Goal: Find specific page/section: Find specific page/section

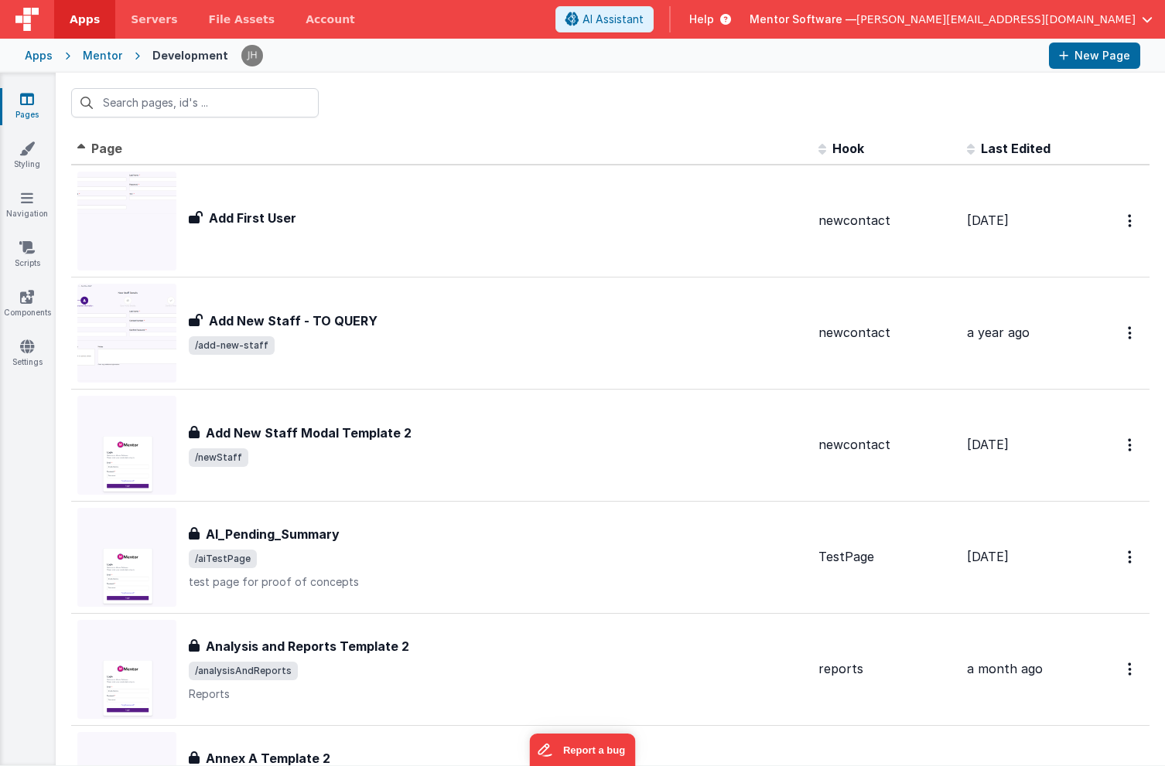
click at [90, 60] on div "Mentor" at bounding box center [102, 55] width 39 height 15
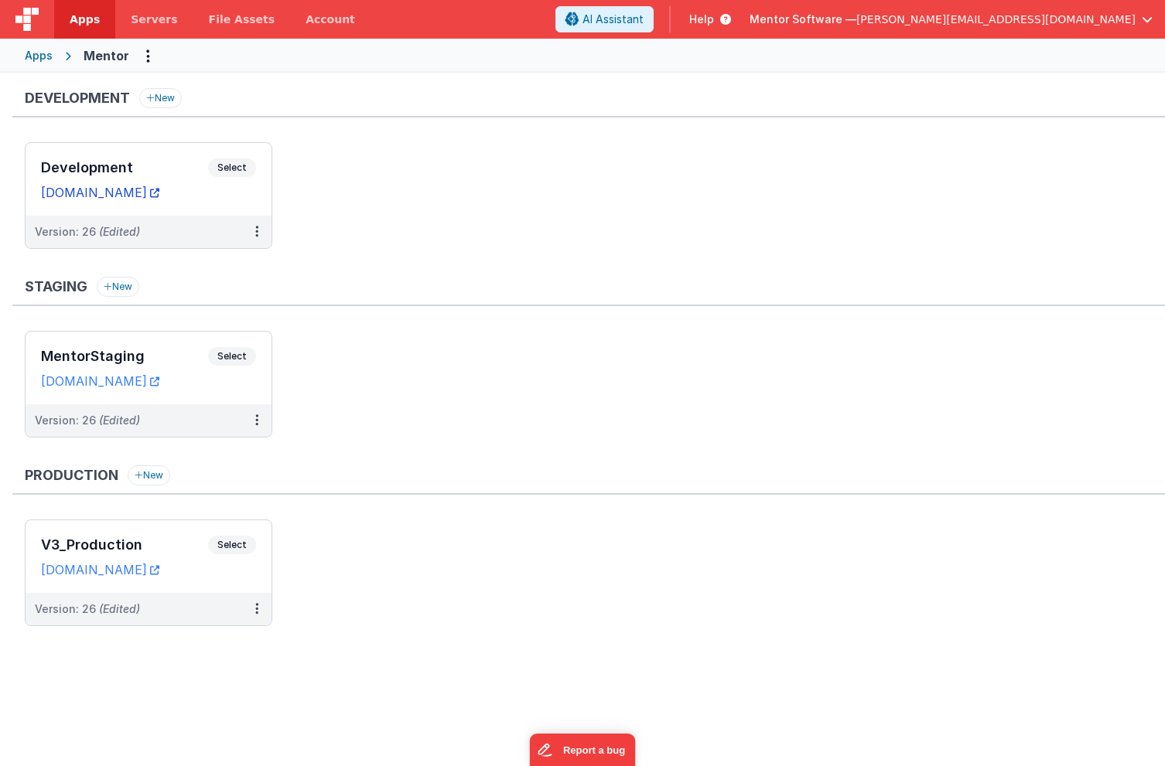
click at [159, 190] on link "[DOMAIN_NAME]" at bounding box center [100, 192] width 118 height 15
click at [165, 146] on div "Development Select URLs [DOMAIN_NAME]" at bounding box center [149, 179] width 246 height 73
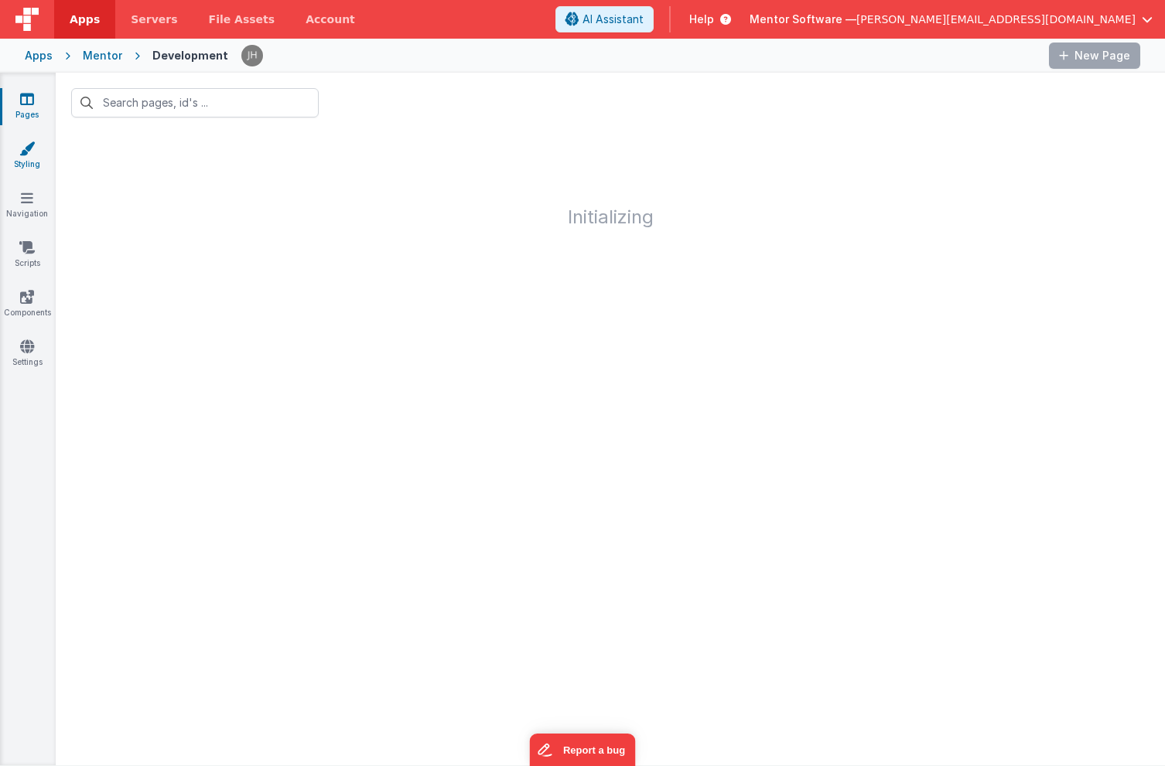
click at [22, 153] on icon at bounding box center [26, 148] width 15 height 15
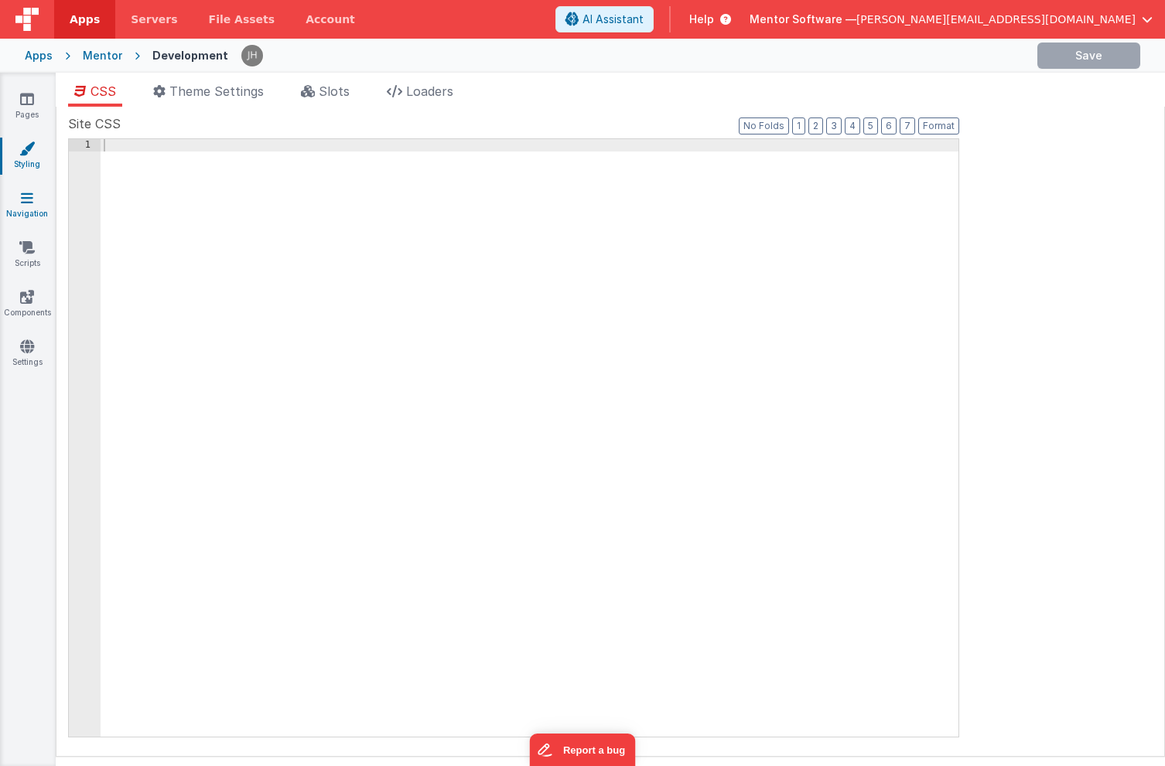
click at [32, 208] on link "Navigation" at bounding box center [27, 205] width 56 height 31
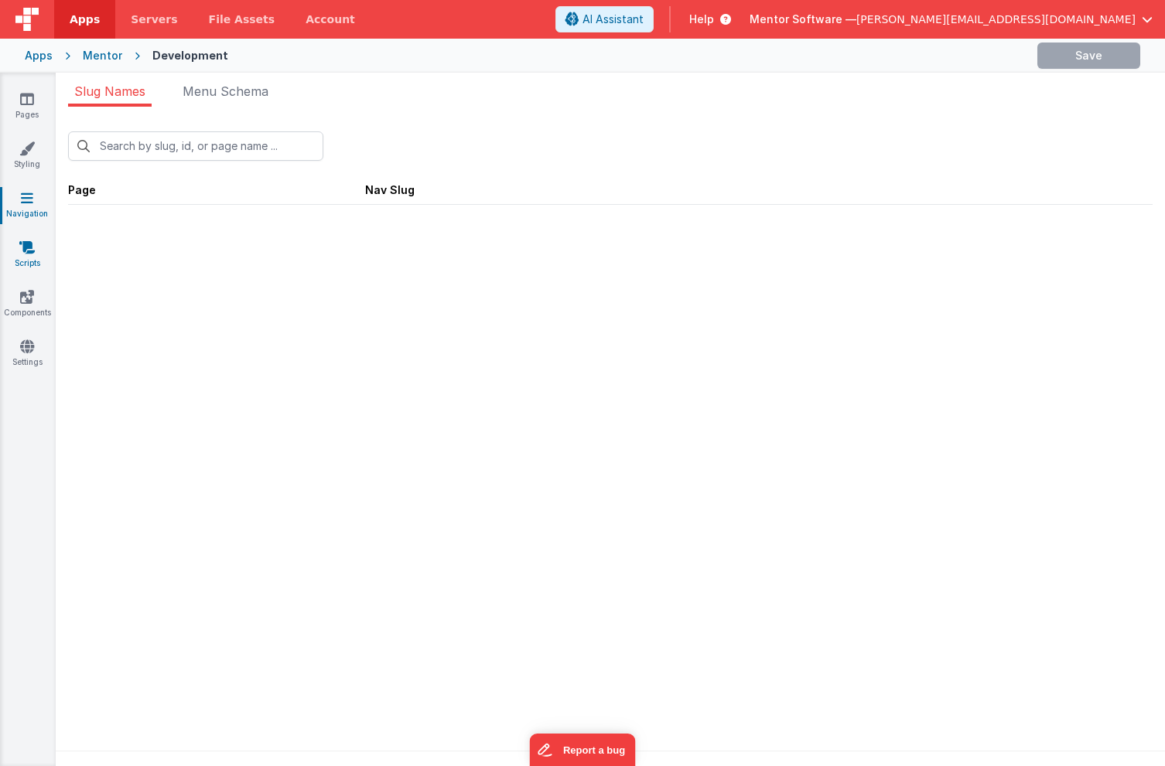
click at [32, 240] on icon at bounding box center [26, 247] width 15 height 15
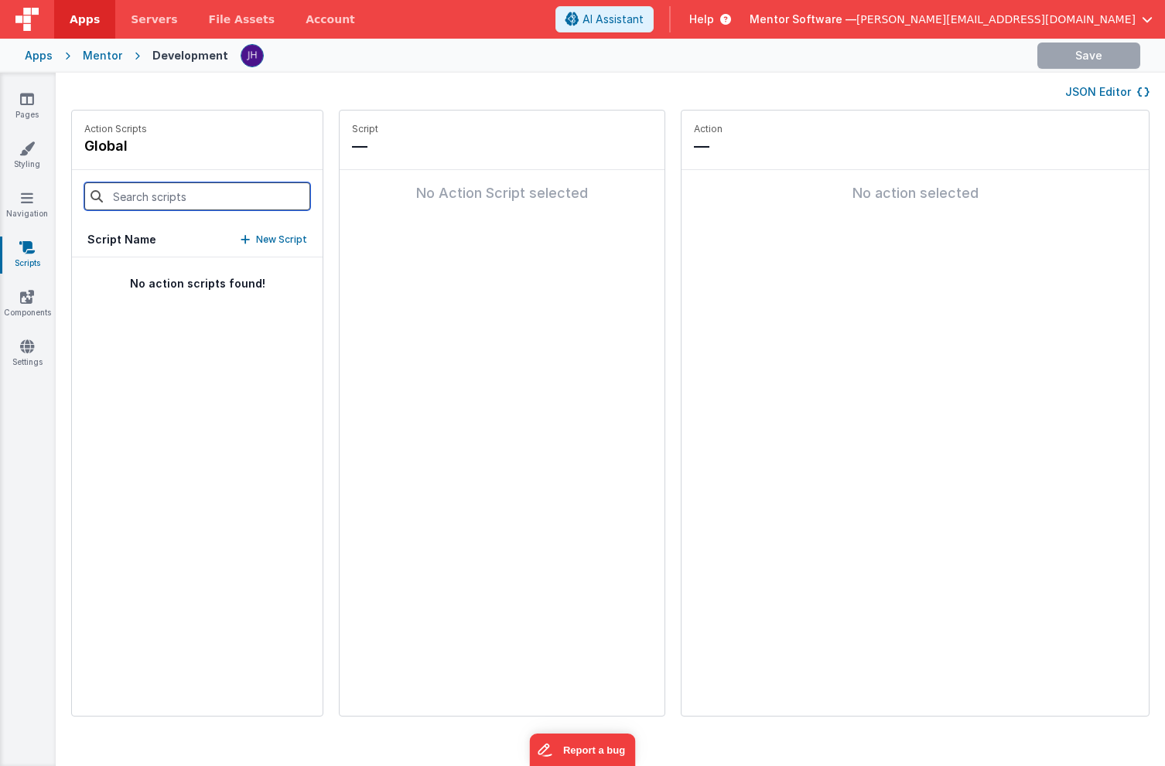
click at [148, 191] on input at bounding box center [197, 196] width 226 height 28
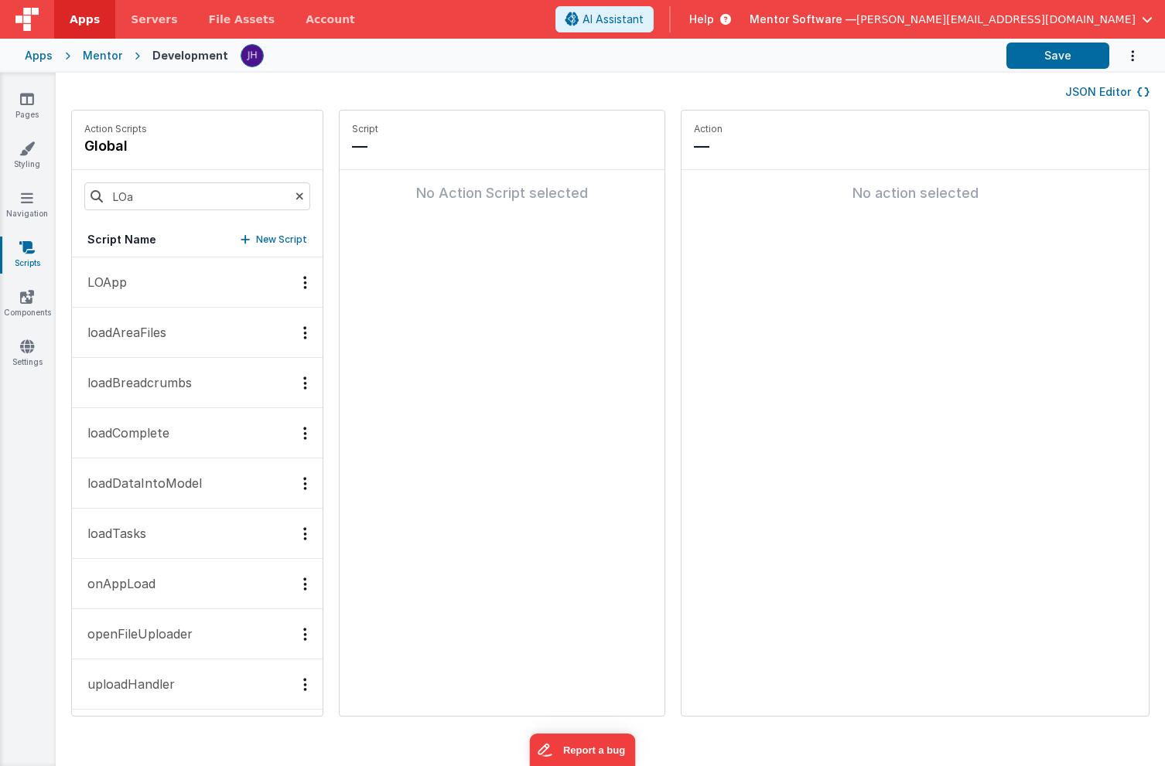
click at [159, 285] on button "LOApp" at bounding box center [197, 282] width 251 height 50
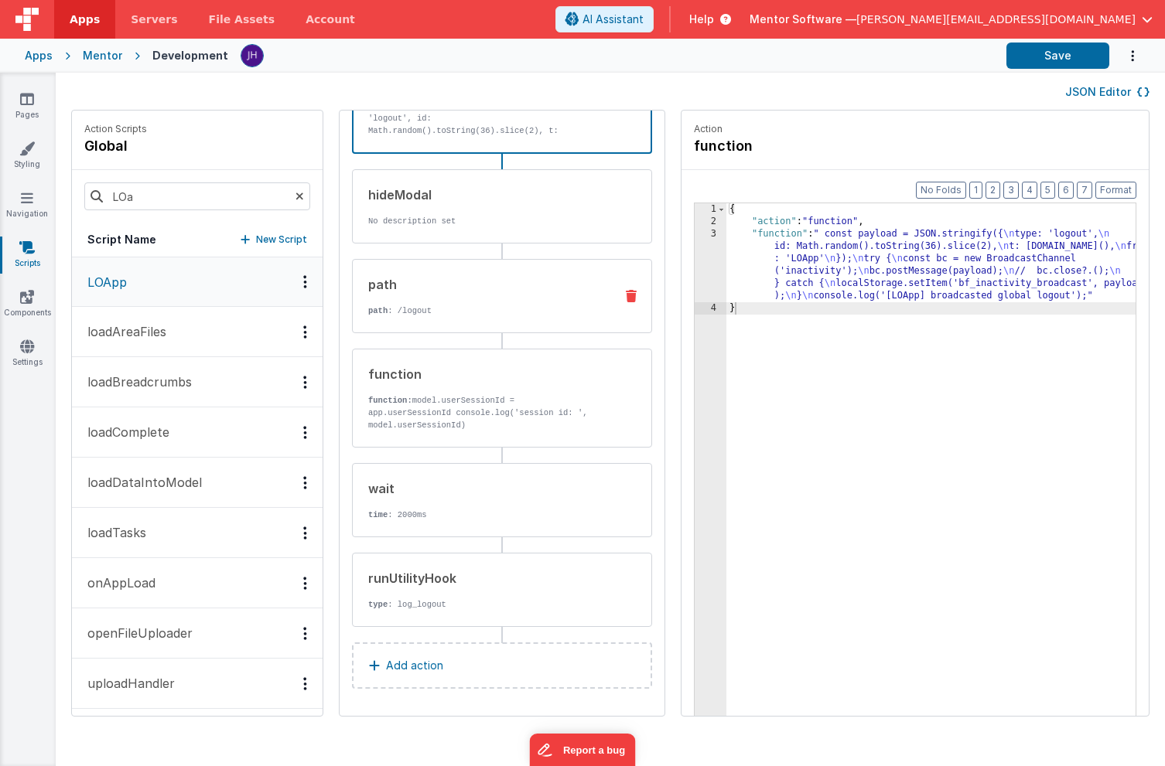
scroll to position [130, 0]
click at [417, 205] on div "hideModal No description set" at bounding box center [477, 206] width 249 height 42
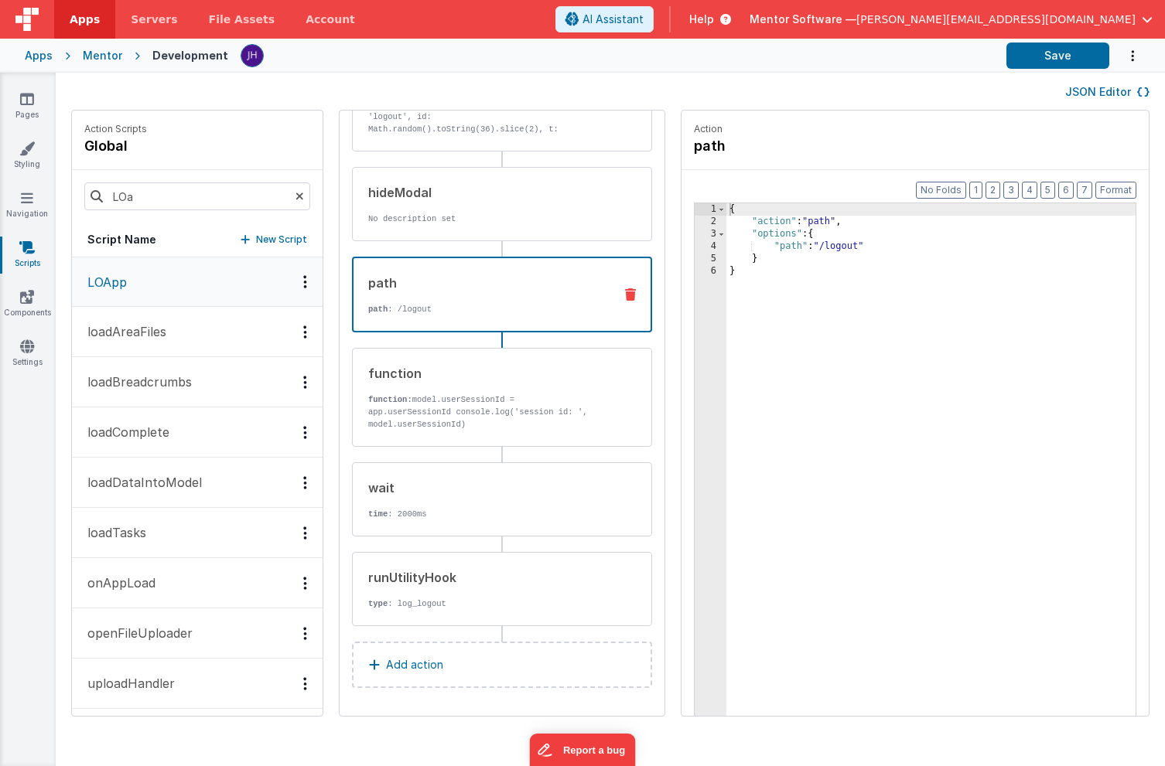
click at [463, 286] on div "path" at bounding box center [484, 283] width 233 height 19
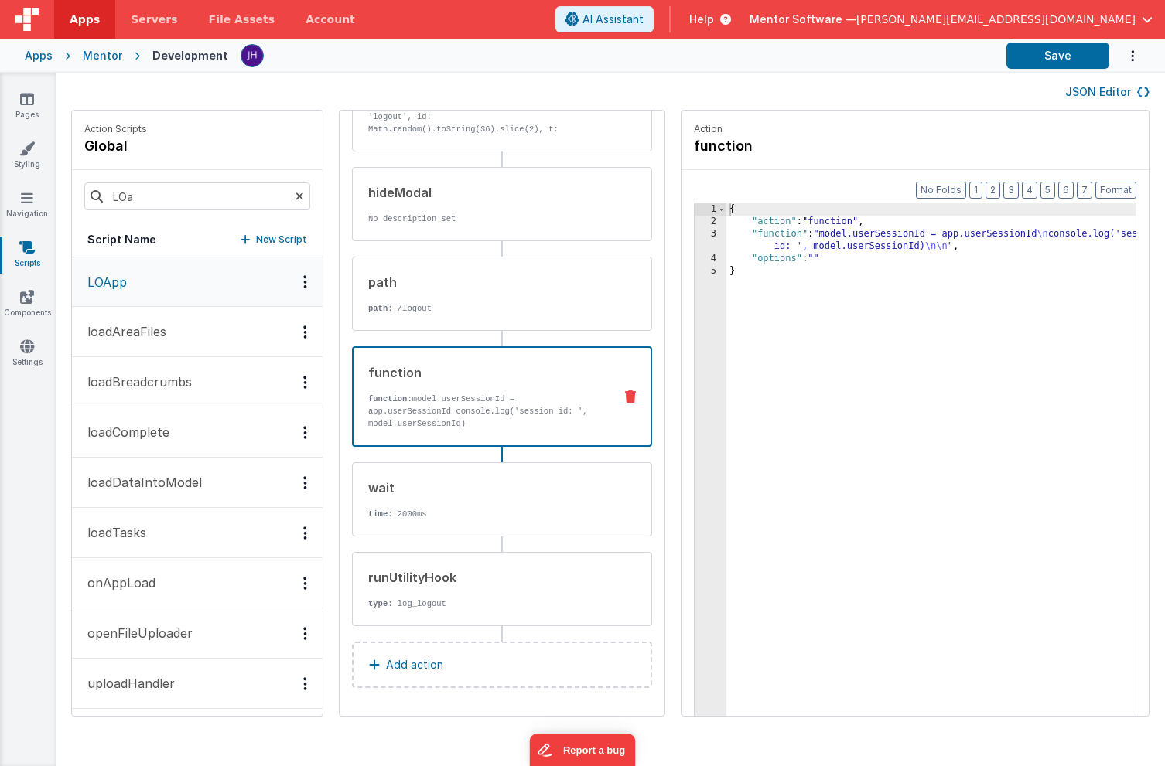
click at [463, 388] on div "function function: model.userSessionId = app.userSessionId console.log('session…" at bounding box center [476, 396] width 247 height 66
click at [447, 500] on div "wait time : 2000ms" at bounding box center [477, 500] width 249 height 42
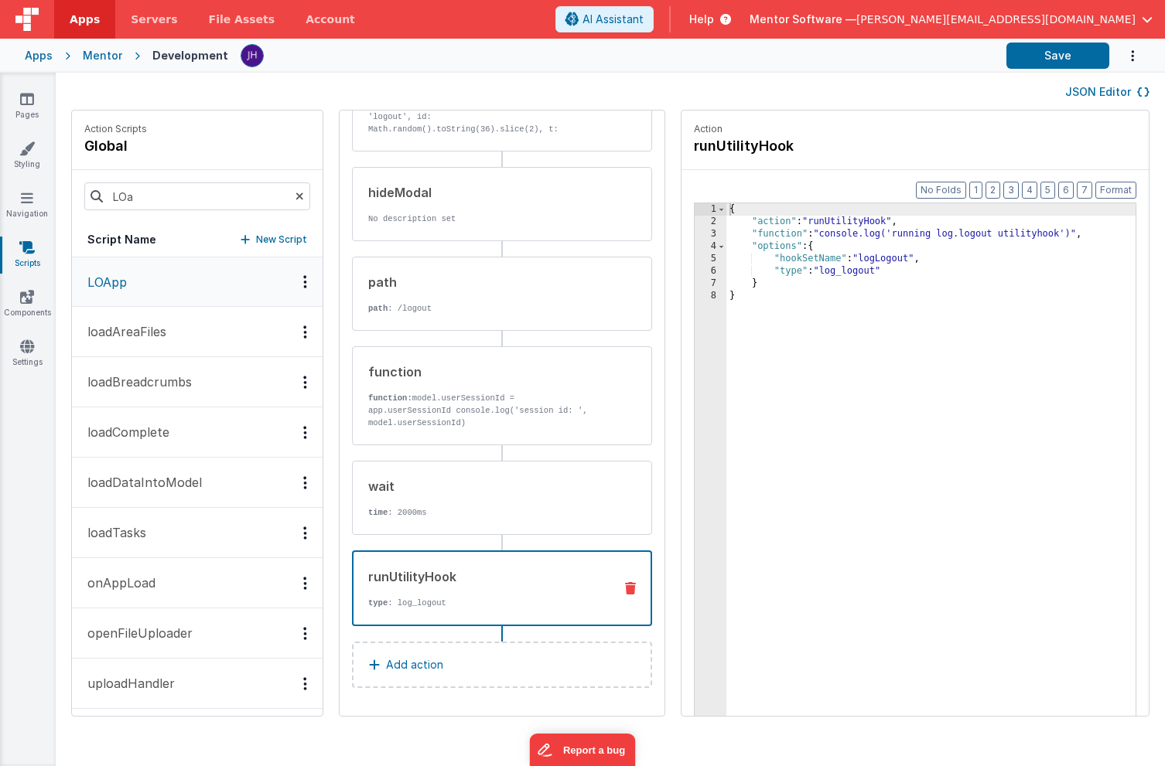
click at [449, 585] on div "runUtilityHook" at bounding box center [484, 577] width 233 height 19
click at [163, 193] on input "LOa" at bounding box center [197, 196] width 226 height 28
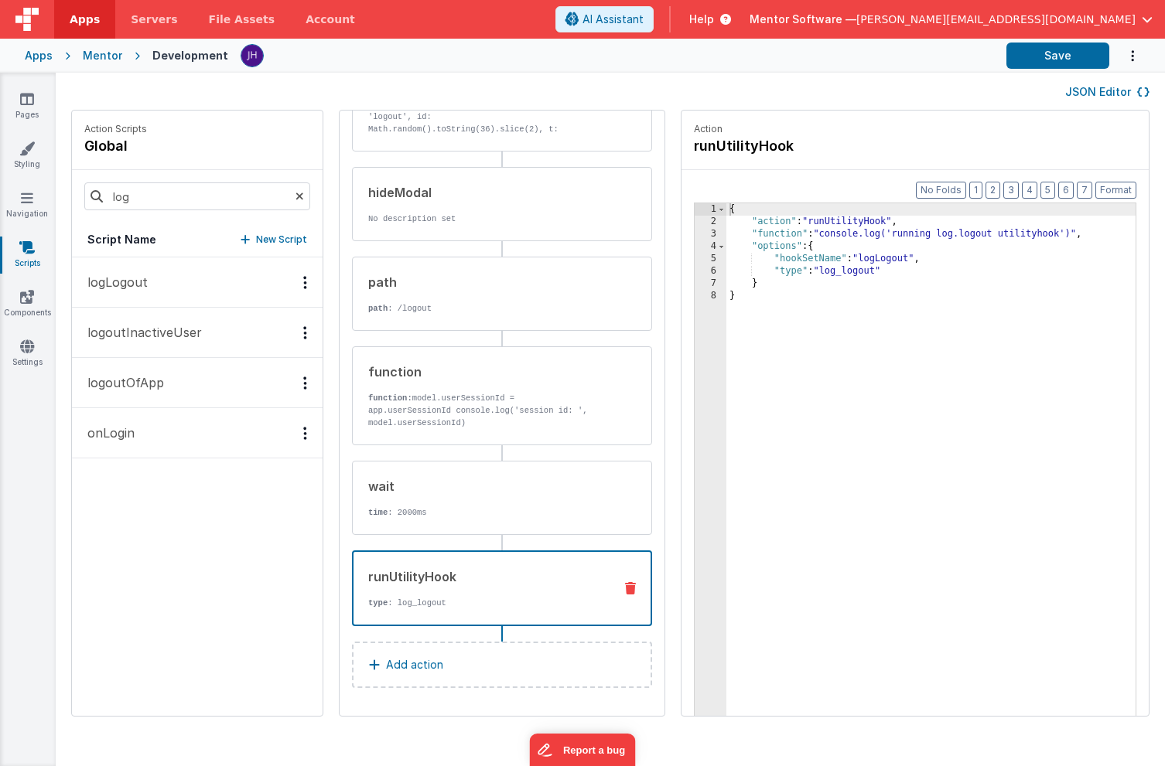
click at [153, 389] on p "logoutOfApp" at bounding box center [121, 382] width 86 height 19
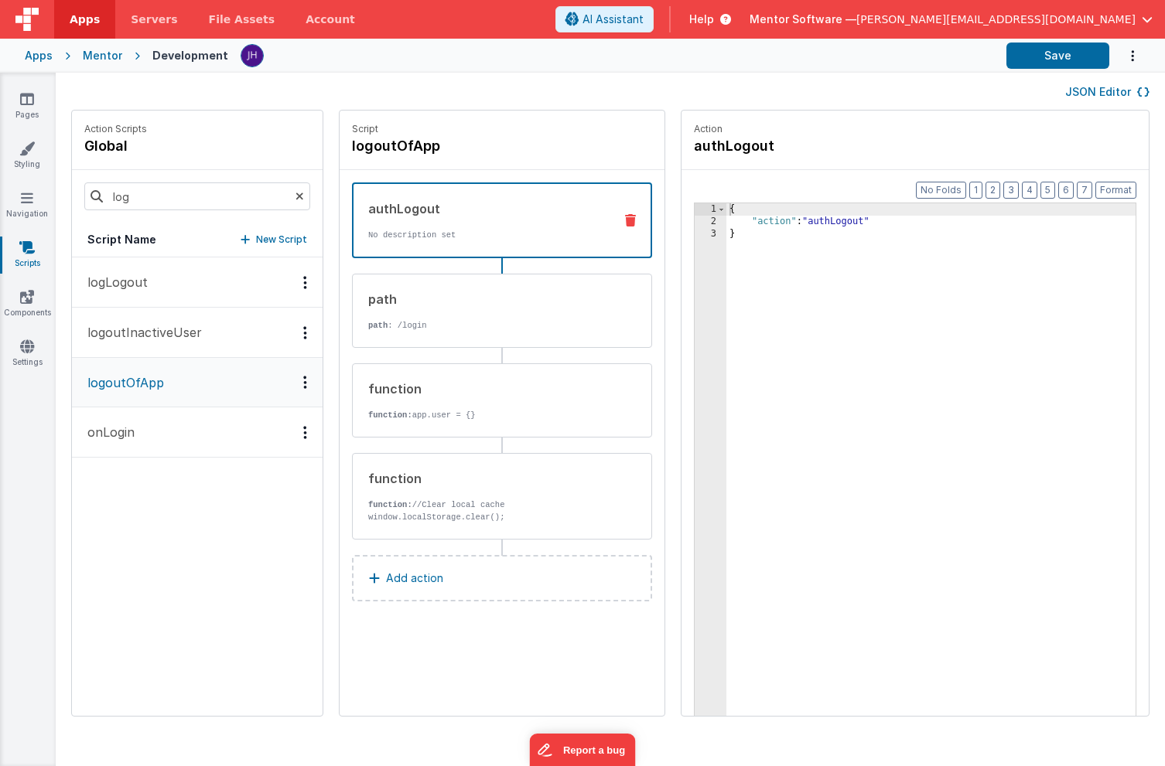
scroll to position [0, 0]
click at [486, 322] on p "path : /login" at bounding box center [485, 325] width 234 height 12
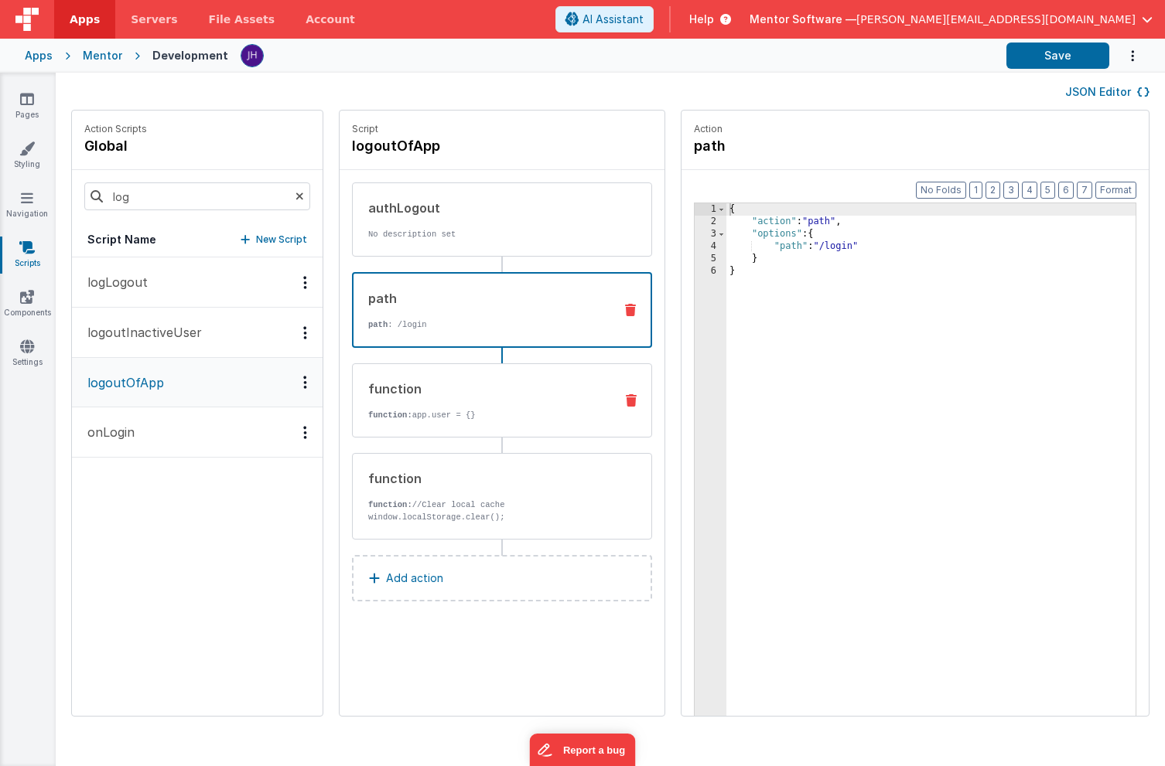
click at [476, 395] on div "function" at bounding box center [485, 389] width 234 height 19
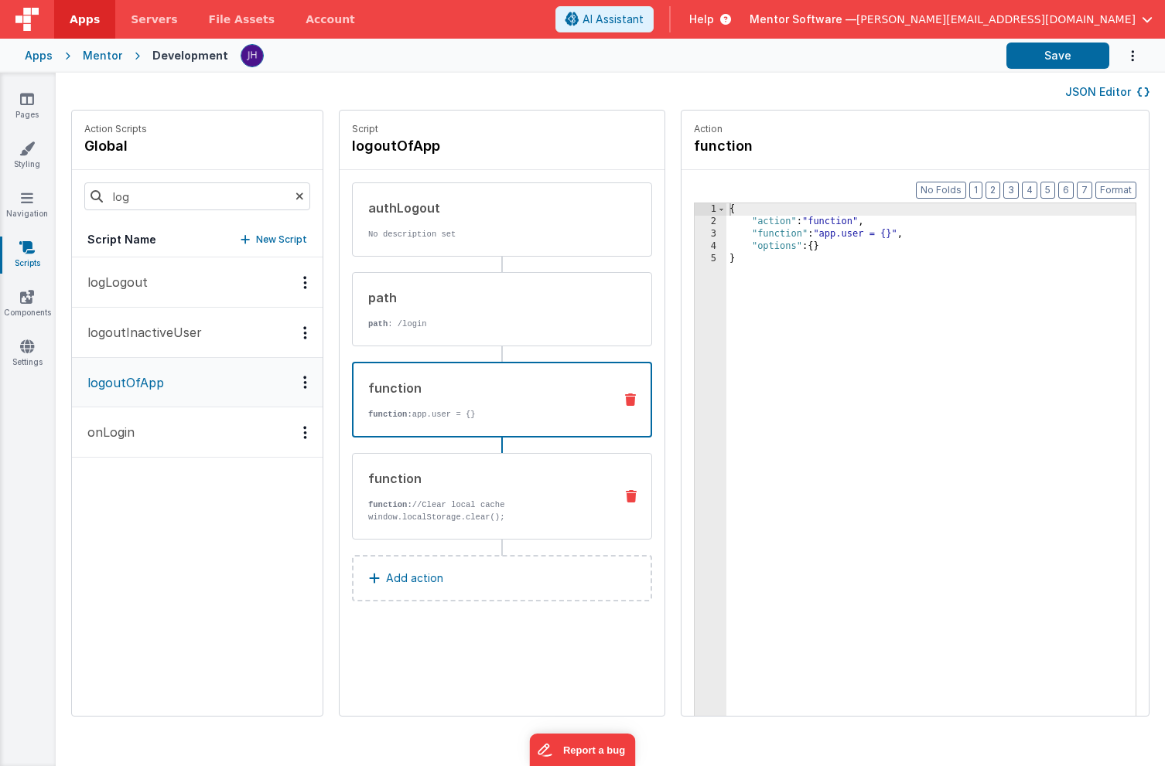
click at [468, 495] on div "function function: //Clear local cache window.localStorage.clear();" at bounding box center [477, 496] width 249 height 54
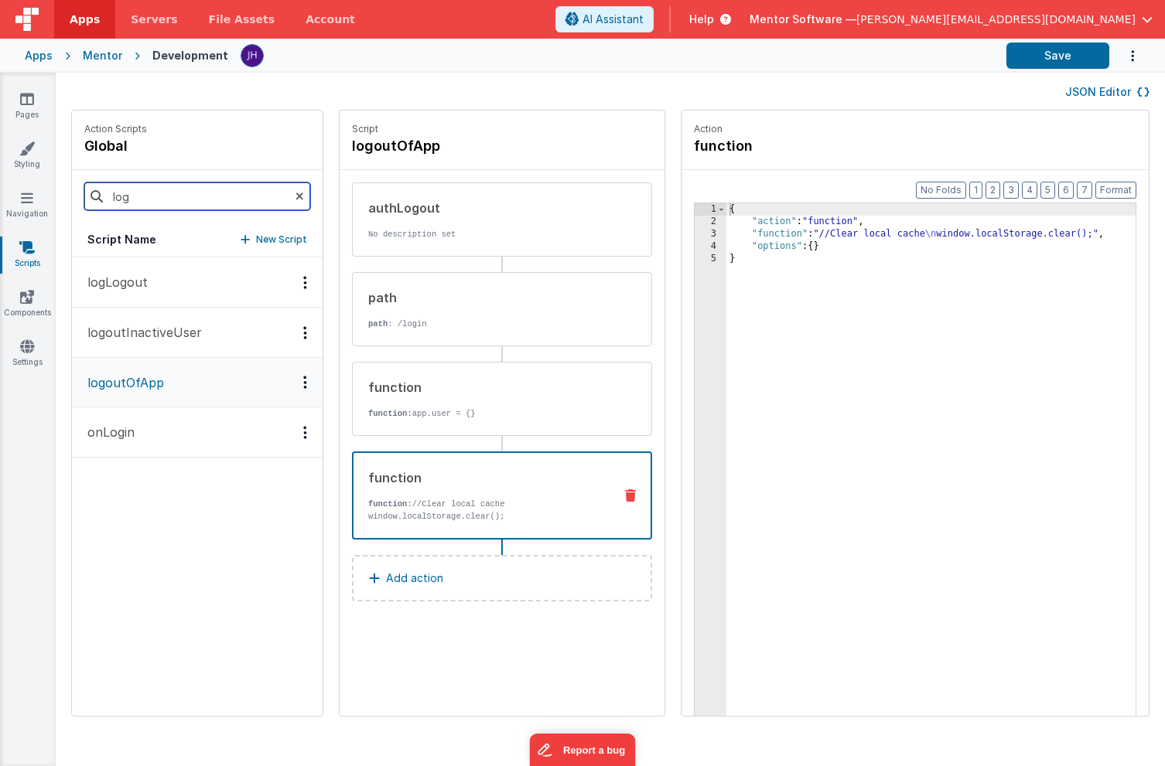
click at [160, 202] on input "log" at bounding box center [197, 196] width 226 height 28
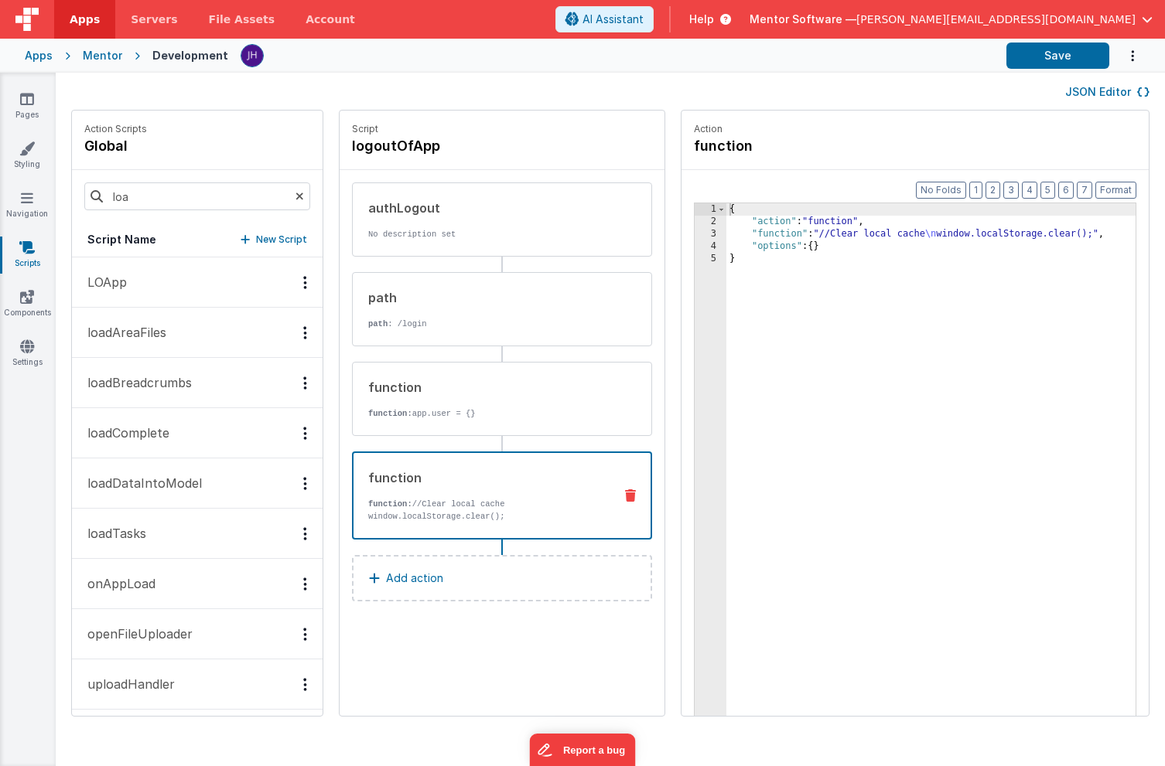
click at [138, 288] on button "LOApp" at bounding box center [197, 282] width 251 height 50
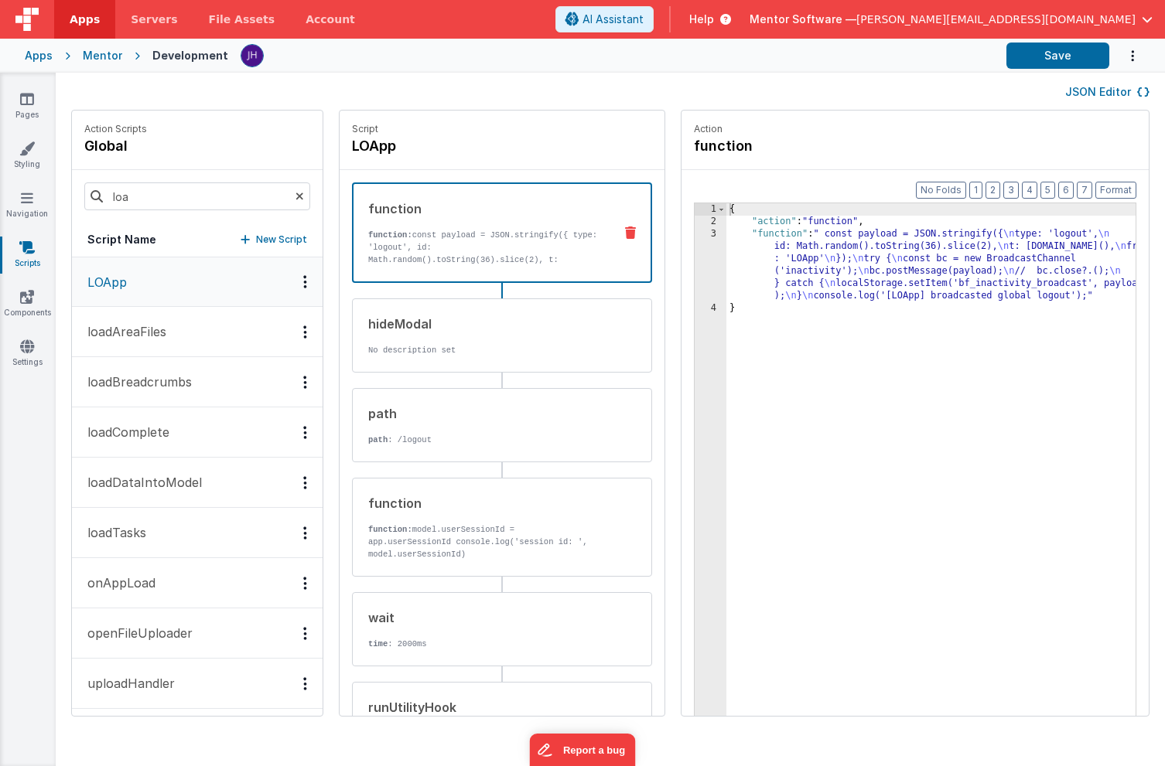
click at [459, 226] on div "function function: const payload = JSON.stringify({ type: 'logout', id: Math.ra…" at bounding box center [476, 232] width 247 height 66
click at [814, 261] on div "{ "action" : "function" , "function" : " const payload = JSON.stringify({ \n ty…" at bounding box center [953, 495] width 455 height 585
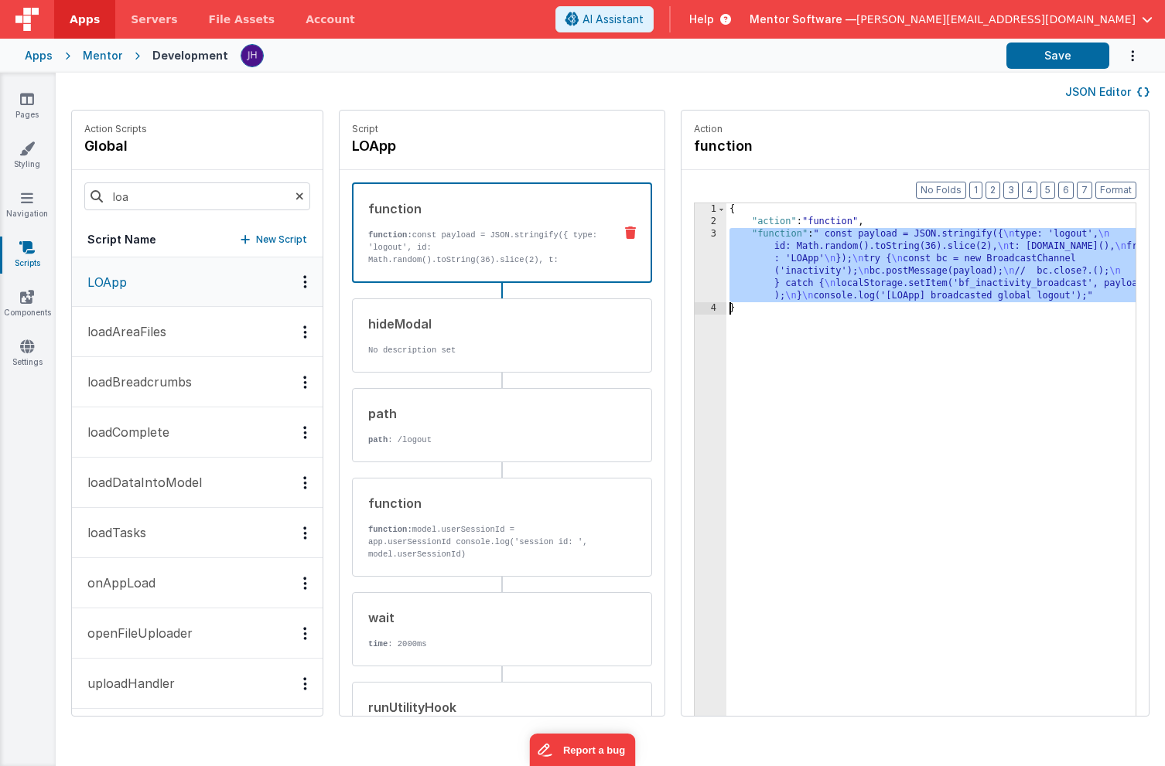
click at [694, 256] on div "3" at bounding box center [710, 265] width 32 height 74
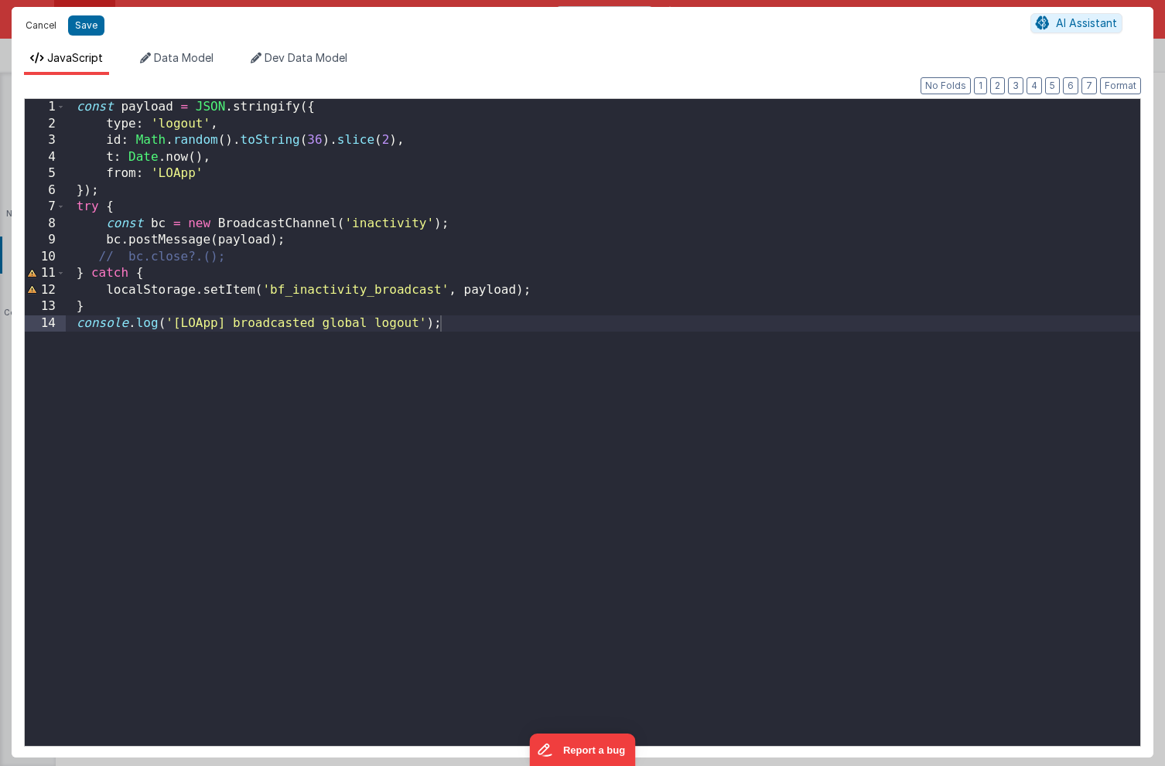
click at [41, 23] on button "Cancel" at bounding box center [41, 26] width 46 height 22
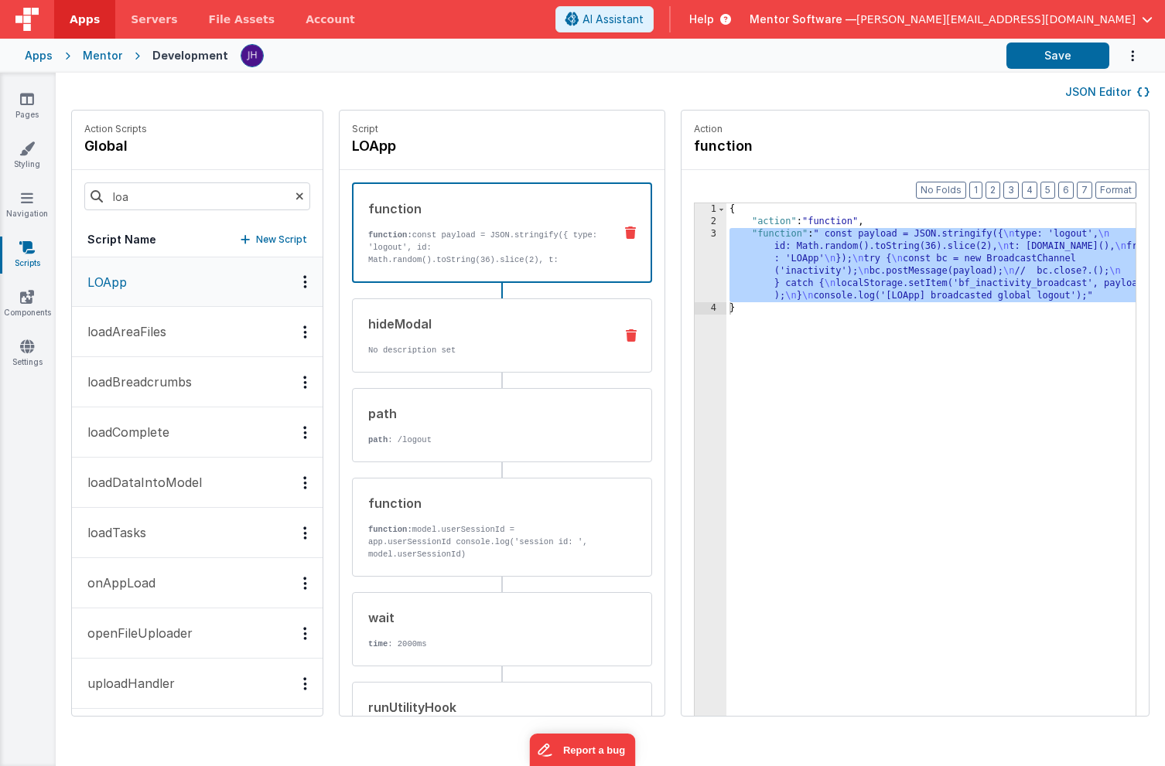
click at [467, 317] on div "hideModal" at bounding box center [485, 324] width 234 height 19
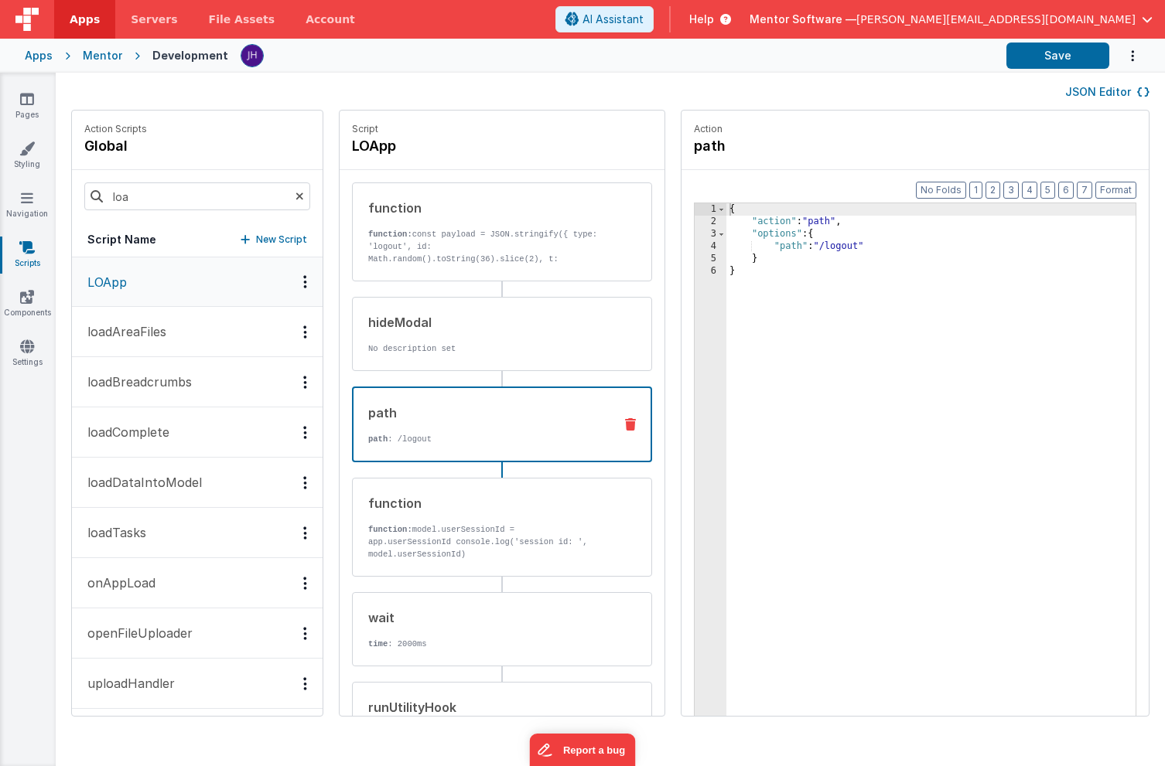
click at [485, 432] on div "path path : /logout" at bounding box center [476, 425] width 247 height 42
click at [476, 510] on div "function" at bounding box center [485, 503] width 234 height 19
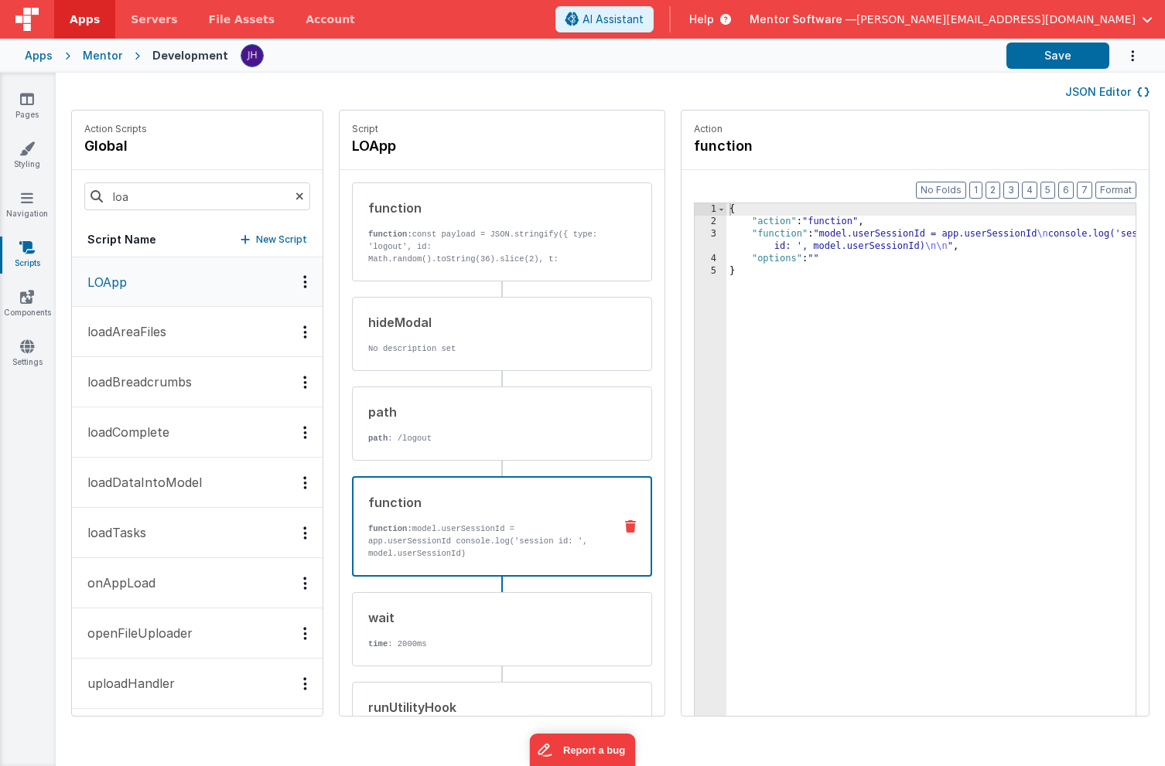
scroll to position [130, 0]
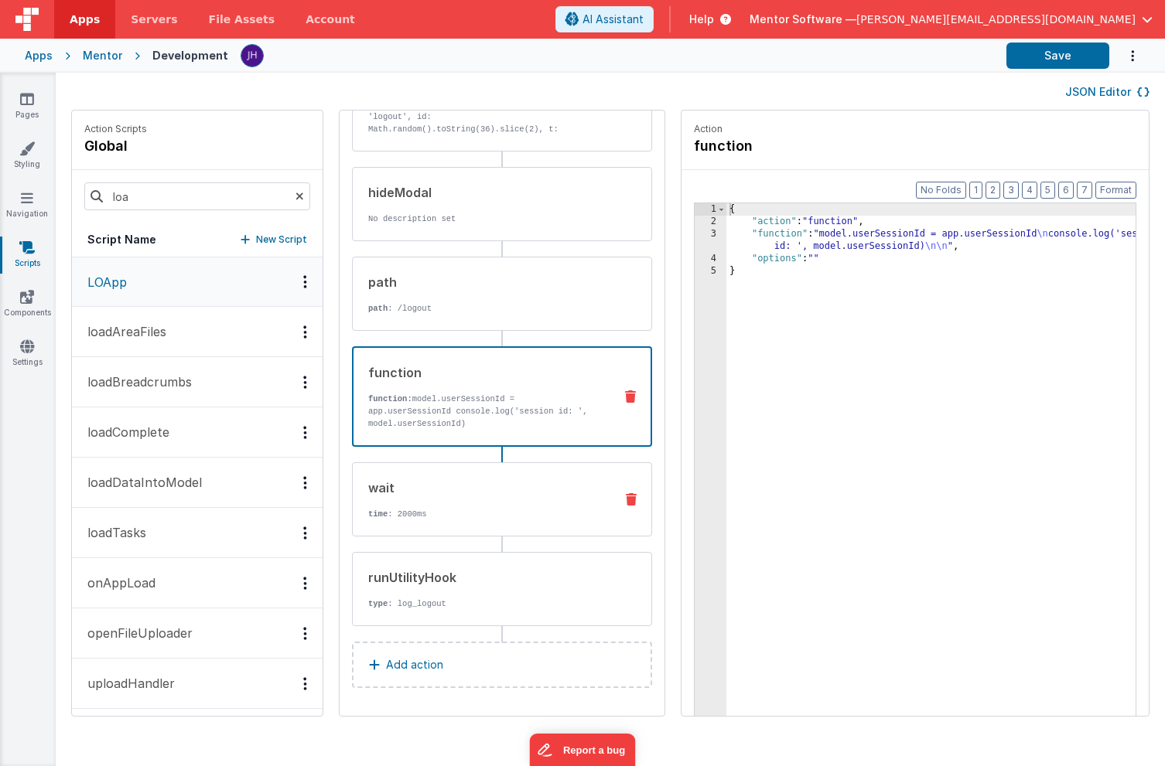
click at [467, 496] on div "wait time : 2000ms" at bounding box center [477, 500] width 249 height 42
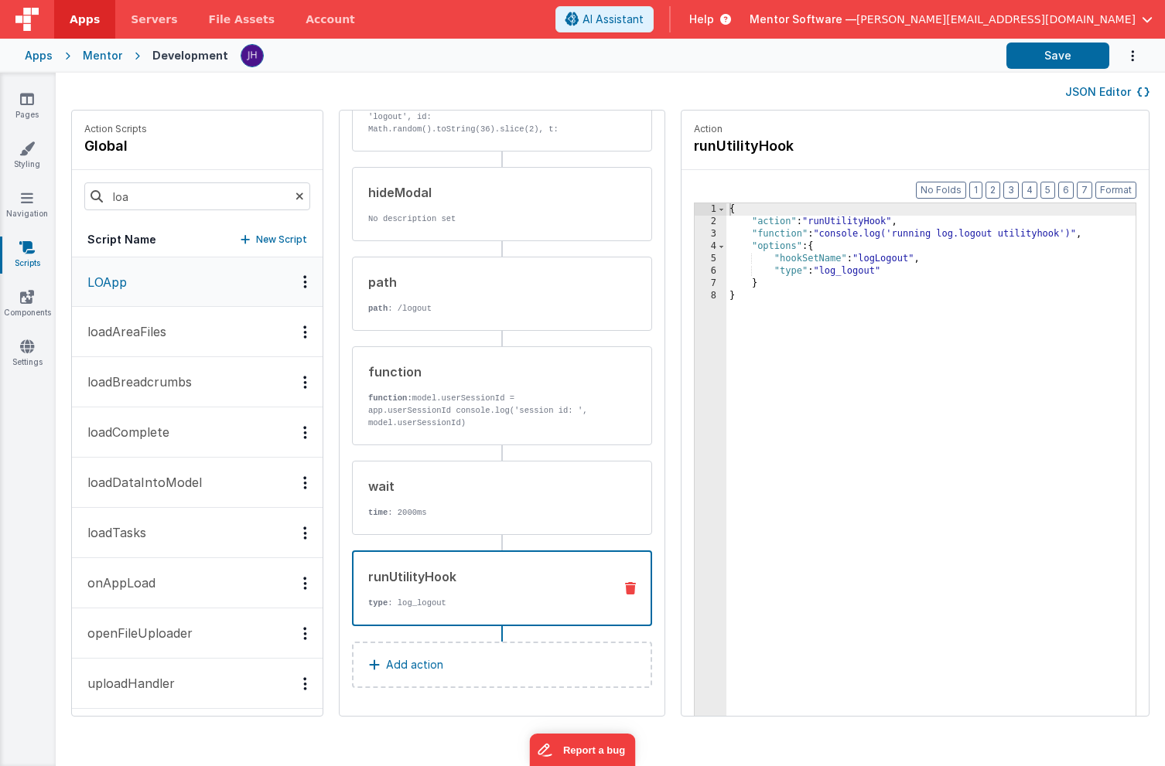
click at [455, 585] on div "runUtilityHook" at bounding box center [484, 577] width 233 height 19
click at [169, 199] on input "loa" at bounding box center [197, 196] width 226 height 28
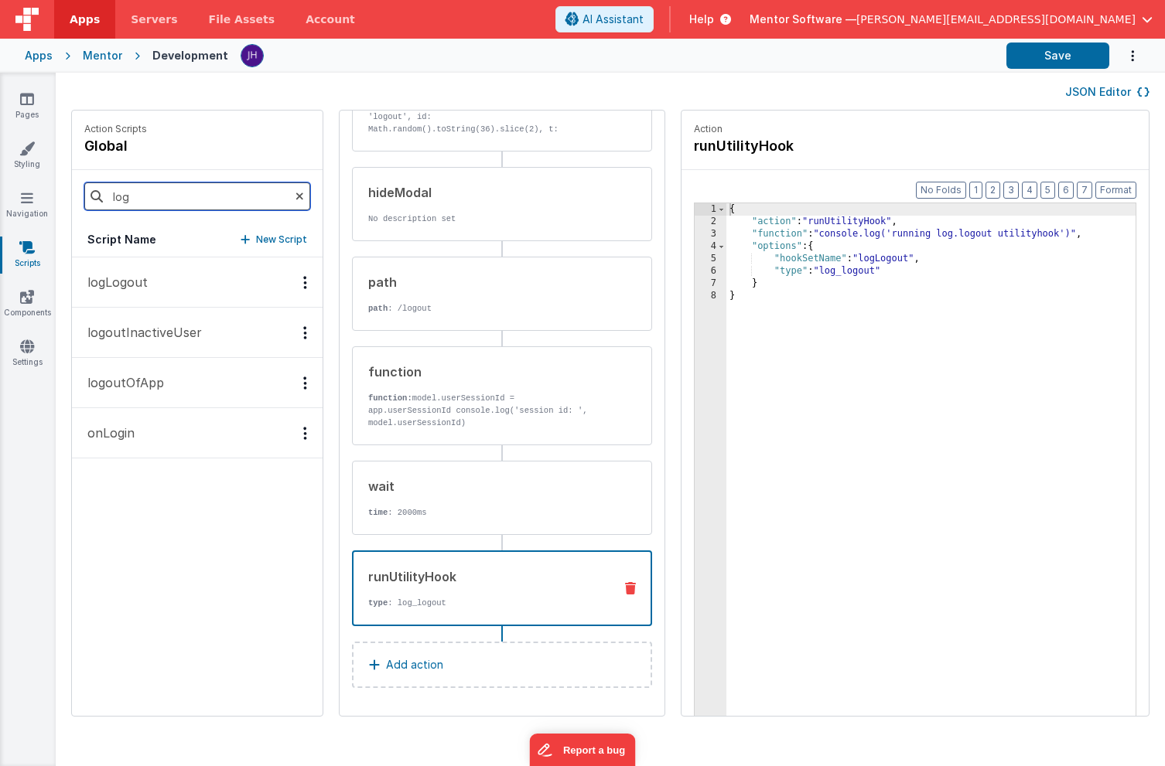
type input "log"
click at [144, 438] on button "onLogin" at bounding box center [197, 433] width 251 height 50
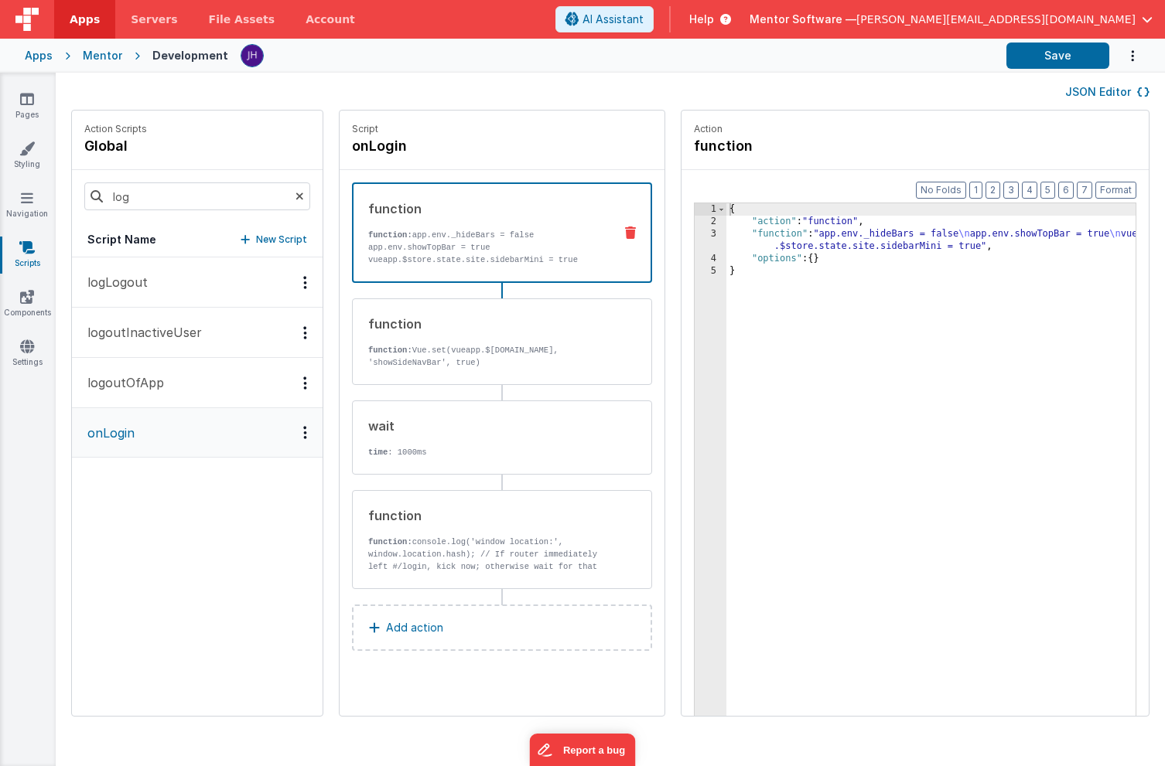
click at [150, 385] on p "logoutOfApp" at bounding box center [121, 382] width 86 height 19
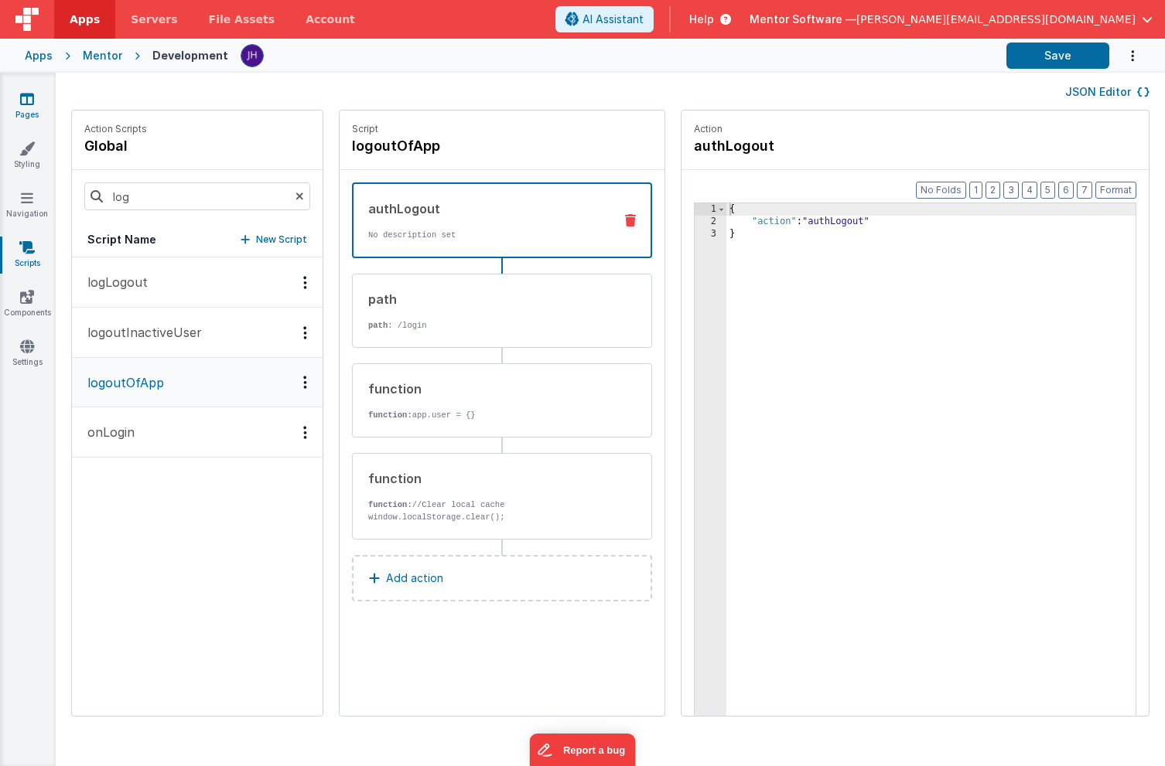
click at [38, 107] on link "Pages" at bounding box center [27, 106] width 56 height 31
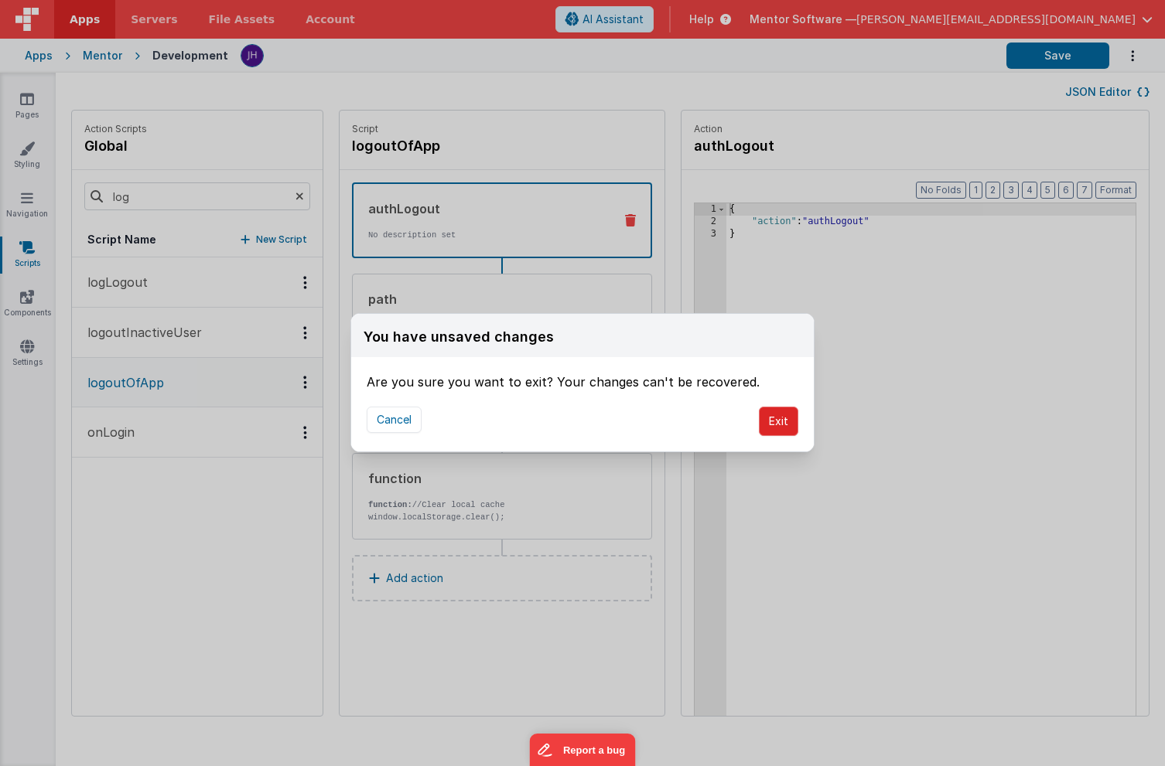
click at [776, 416] on button "Exit" at bounding box center [778, 421] width 39 height 29
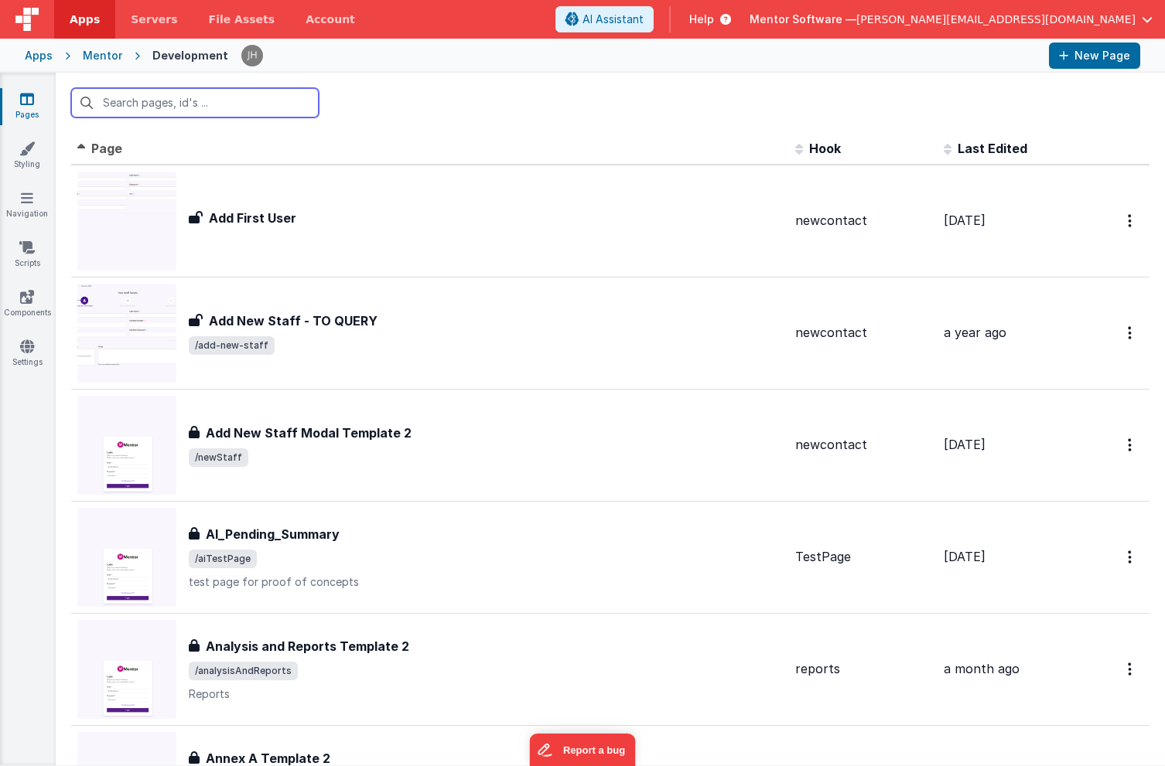
click at [220, 111] on input "text" at bounding box center [194, 102] width 247 height 29
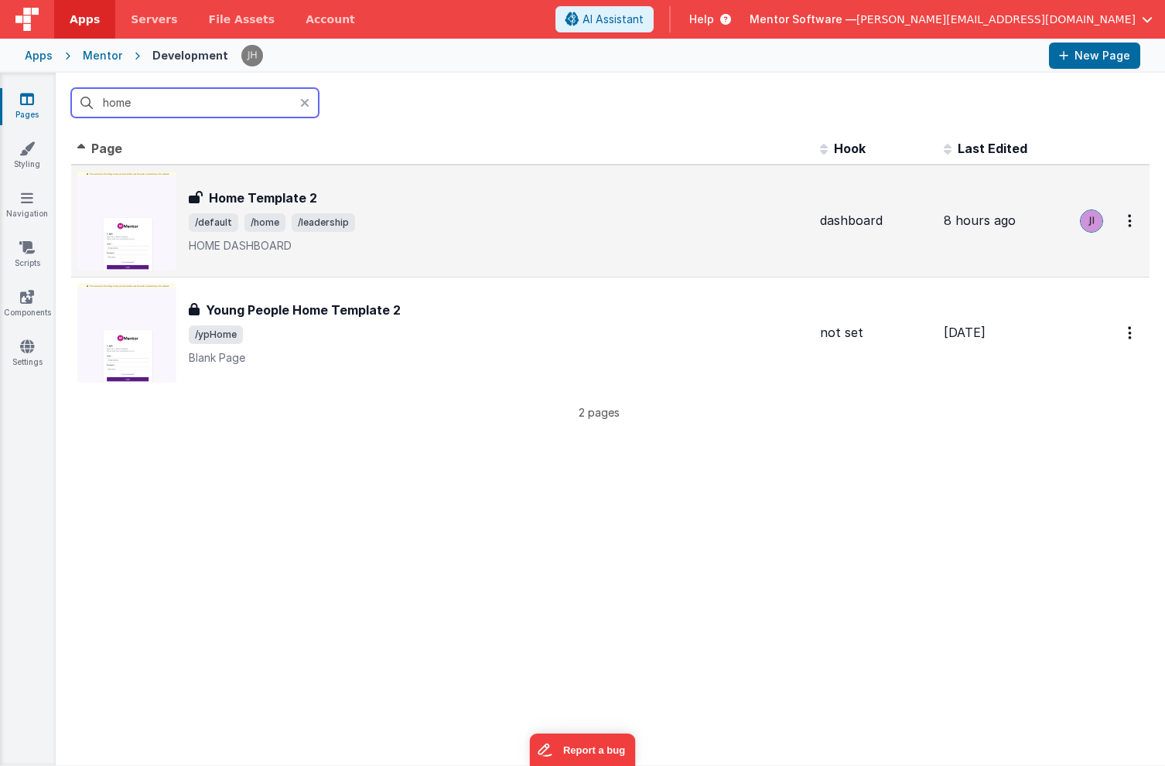
type input "home"
click at [380, 238] on p "HOME DASHBOARD" at bounding box center [498, 245] width 619 height 15
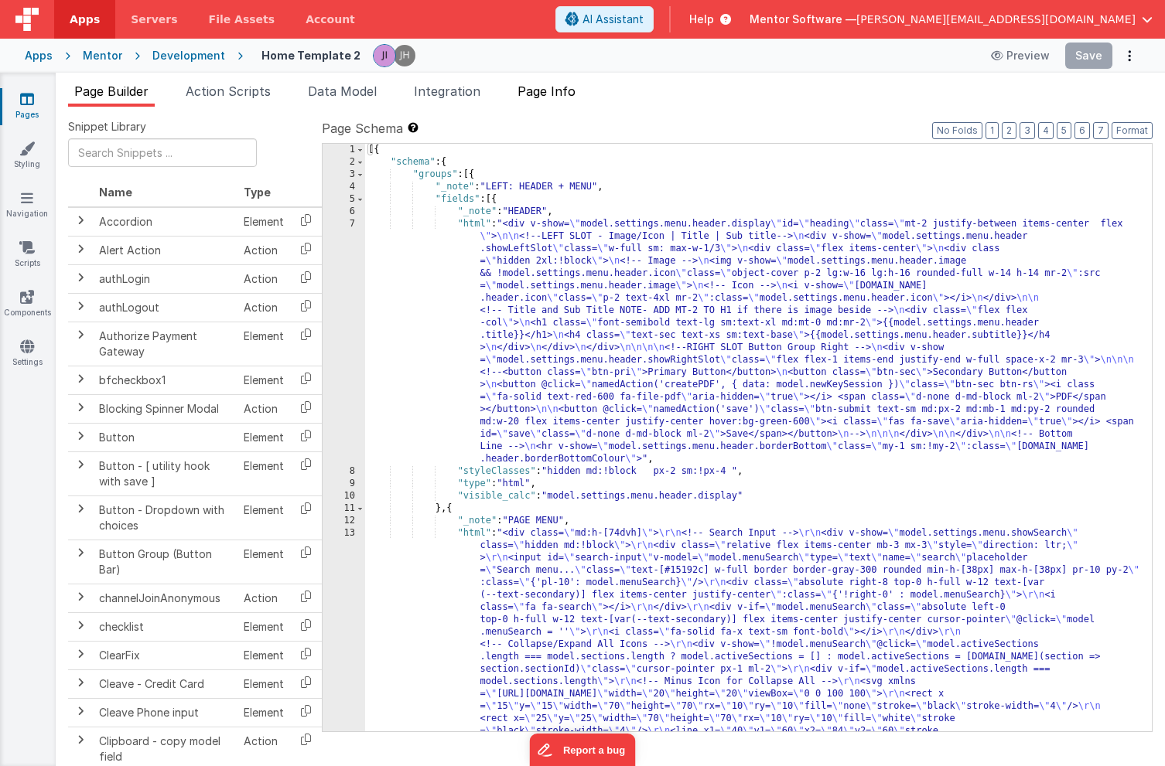
click at [560, 94] on span "Page Info" at bounding box center [546, 91] width 58 height 15
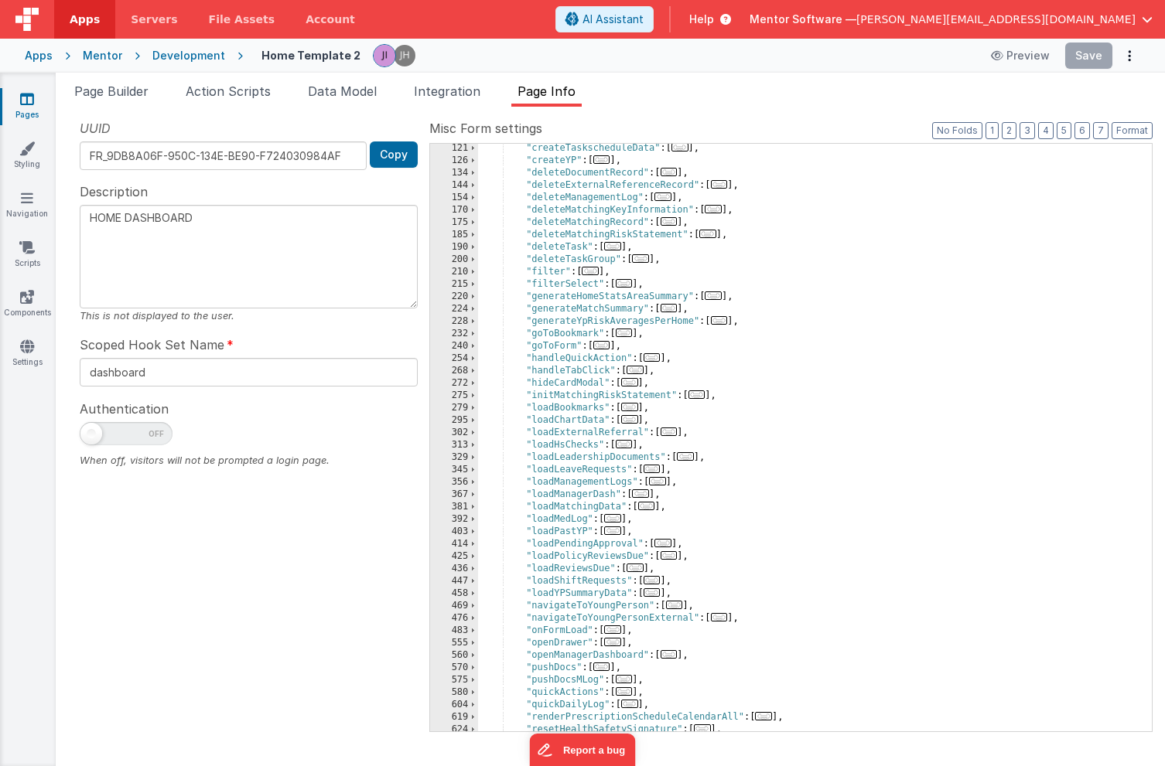
scroll to position [249, 0]
click at [615, 630] on span "..." at bounding box center [612, 630] width 17 height 9
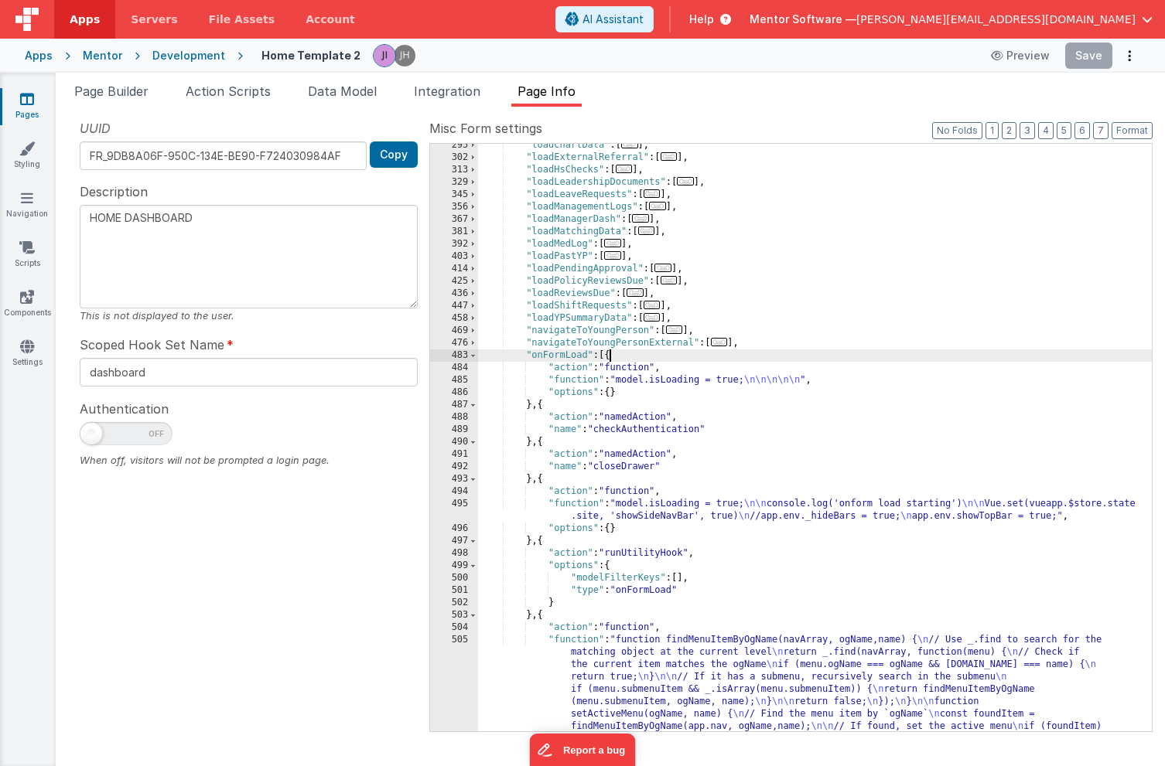
scroll to position [564, 0]
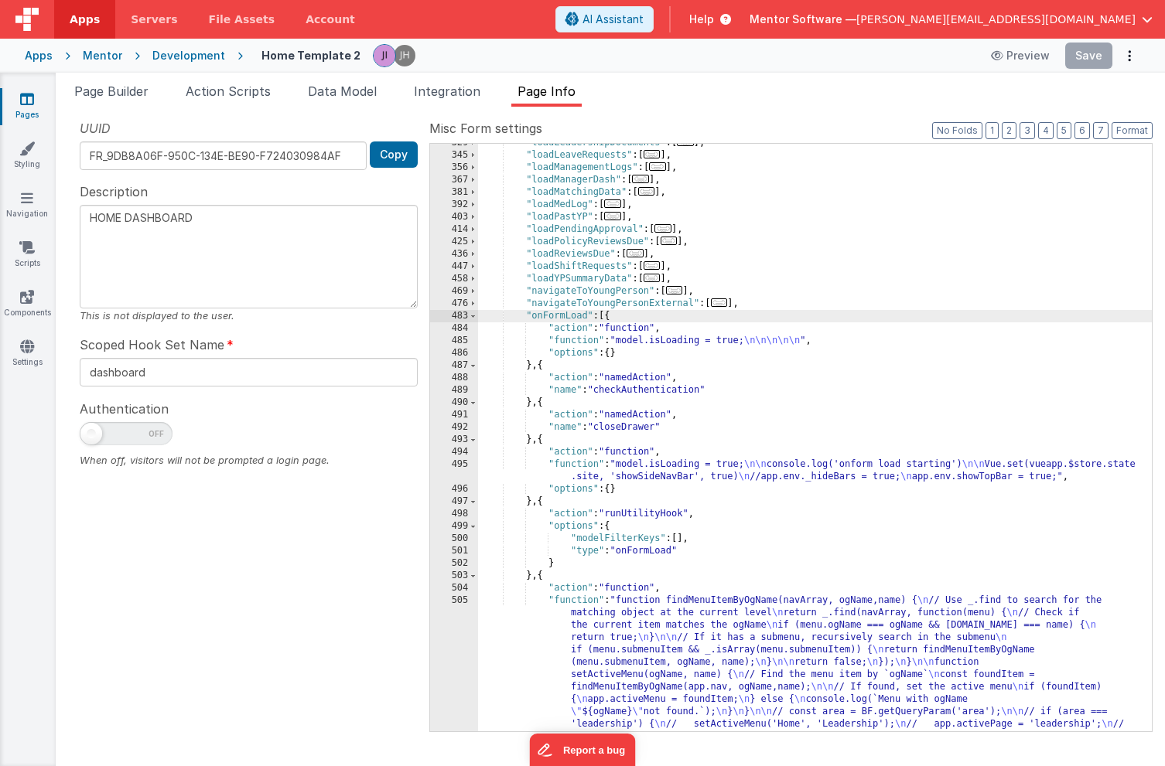
click at [1072, 85] on body "Apps Servers File Assets Account Some FUTURE Slot AI Assistant Help Mentor Soft…" at bounding box center [582, 383] width 1165 height 766
click at [1002, 91] on ul "Page Builder Action Scripts Data Model Integration Page Info" at bounding box center [610, 94] width 1109 height 25
